Goal: Task Accomplishment & Management: Complete application form

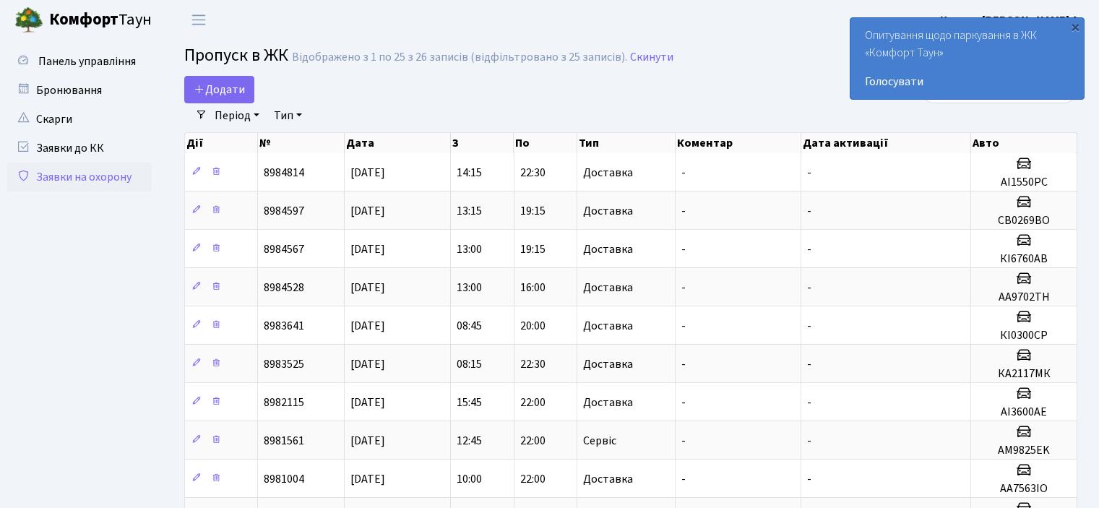
select select "25"
click at [220, 86] on span "Додати" at bounding box center [219, 90] width 51 height 16
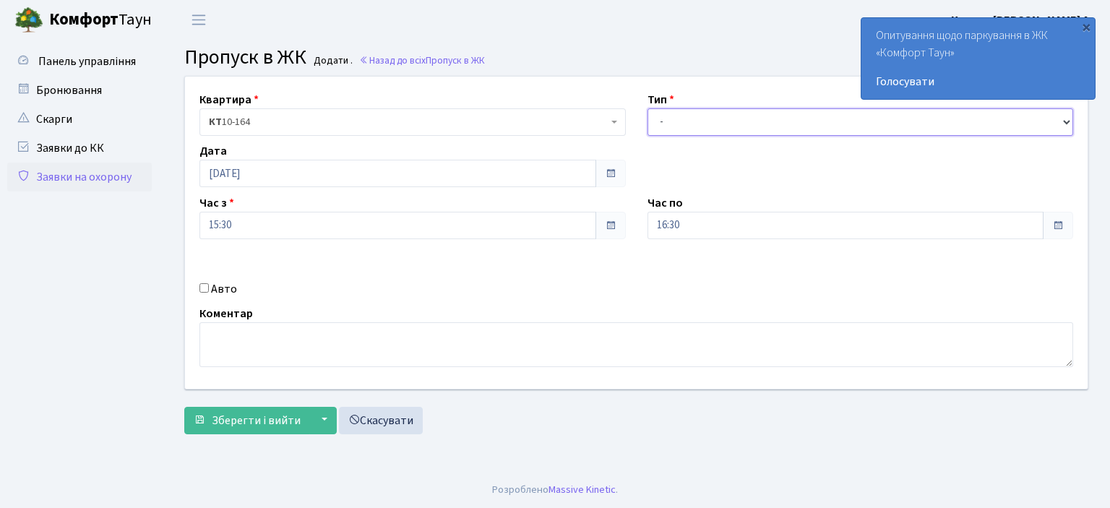
click at [666, 117] on select "- Доставка Таксі Гості Сервіс" at bounding box center [860, 121] width 426 height 27
select select "1"
click at [647, 108] on select "- Доставка Таксі Гості Сервіс" at bounding box center [860, 121] width 426 height 27
click at [681, 220] on input "16:30" at bounding box center [845, 225] width 397 height 27
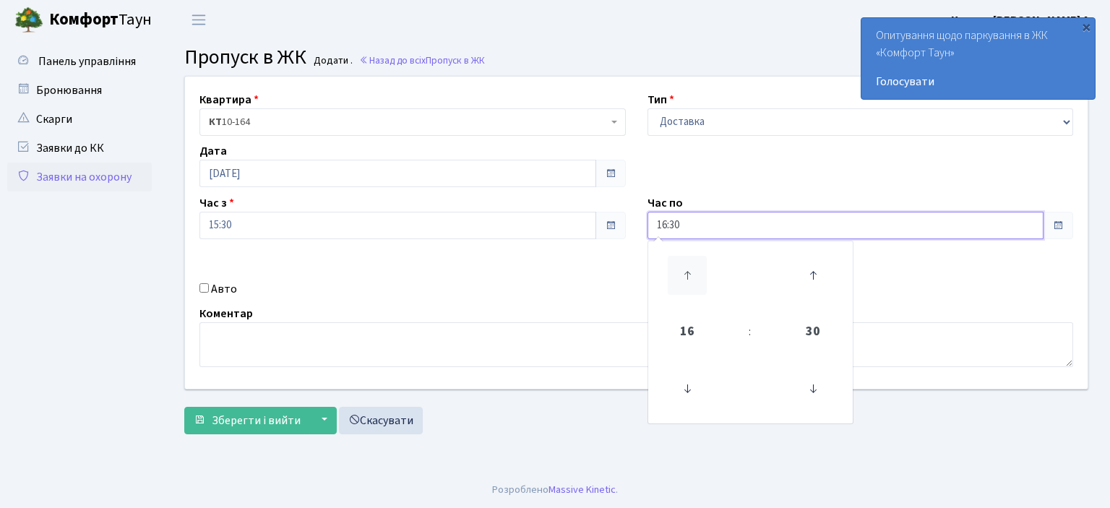
click at [691, 271] on icon at bounding box center [687, 275] width 39 height 39
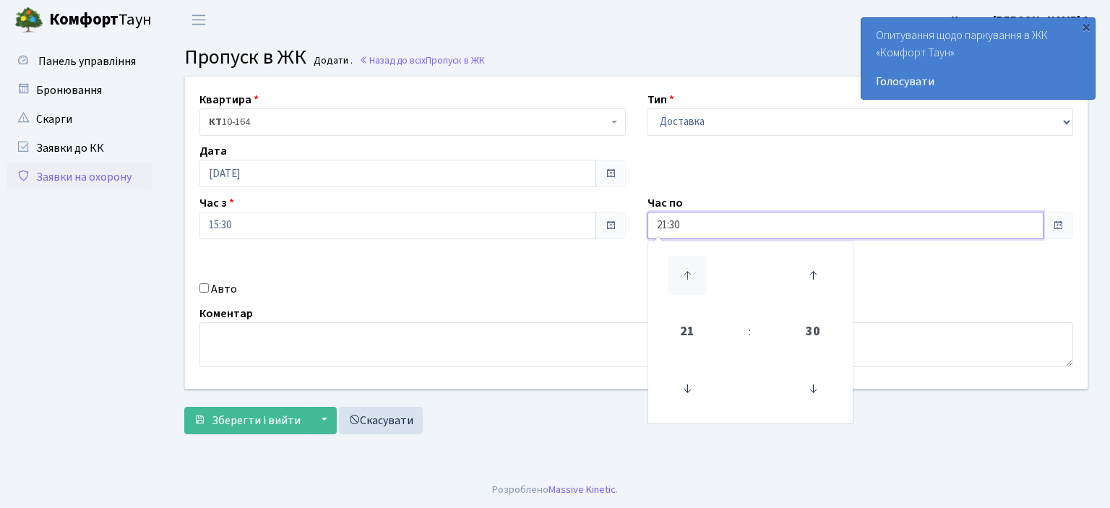
click at [691, 271] on icon at bounding box center [687, 275] width 39 height 39
type input "22:30"
click at [203, 288] on input "Авто" at bounding box center [203, 287] width 9 height 9
checkbox input "true"
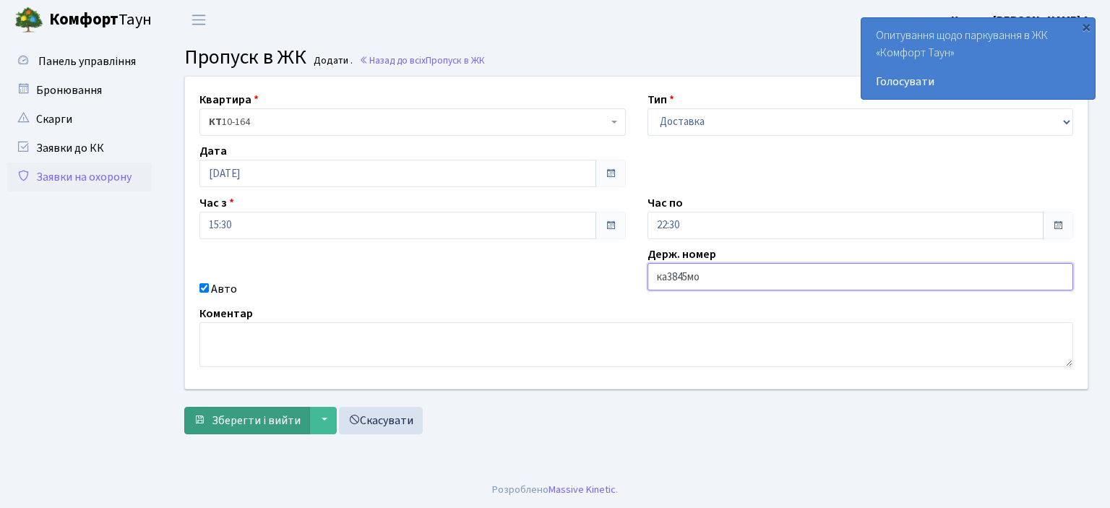
type input "ка3845мо"
click at [270, 417] on span "Зберегти і вийти" at bounding box center [256, 421] width 89 height 16
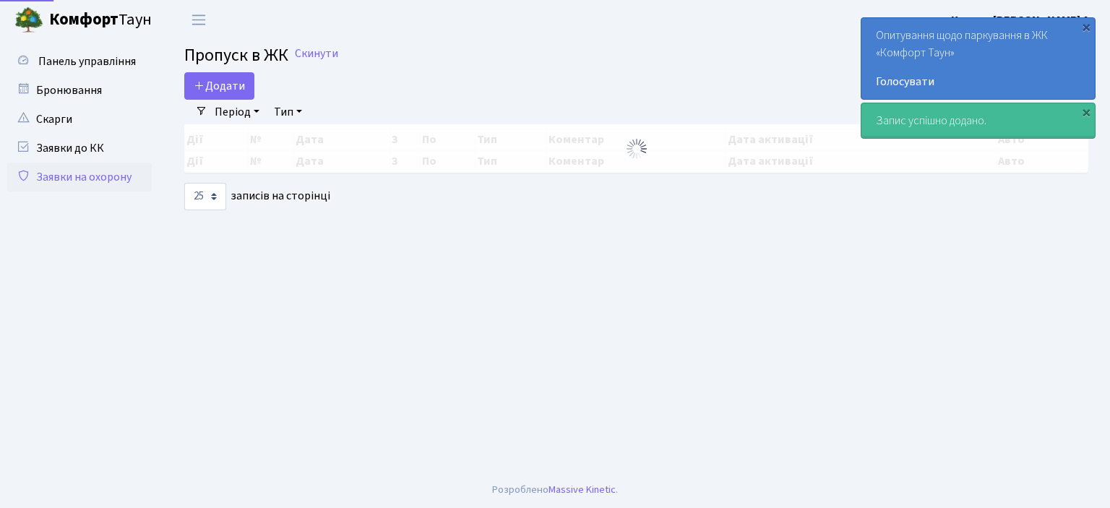
select select "25"
